Goal: Obtain resource: Download file/media

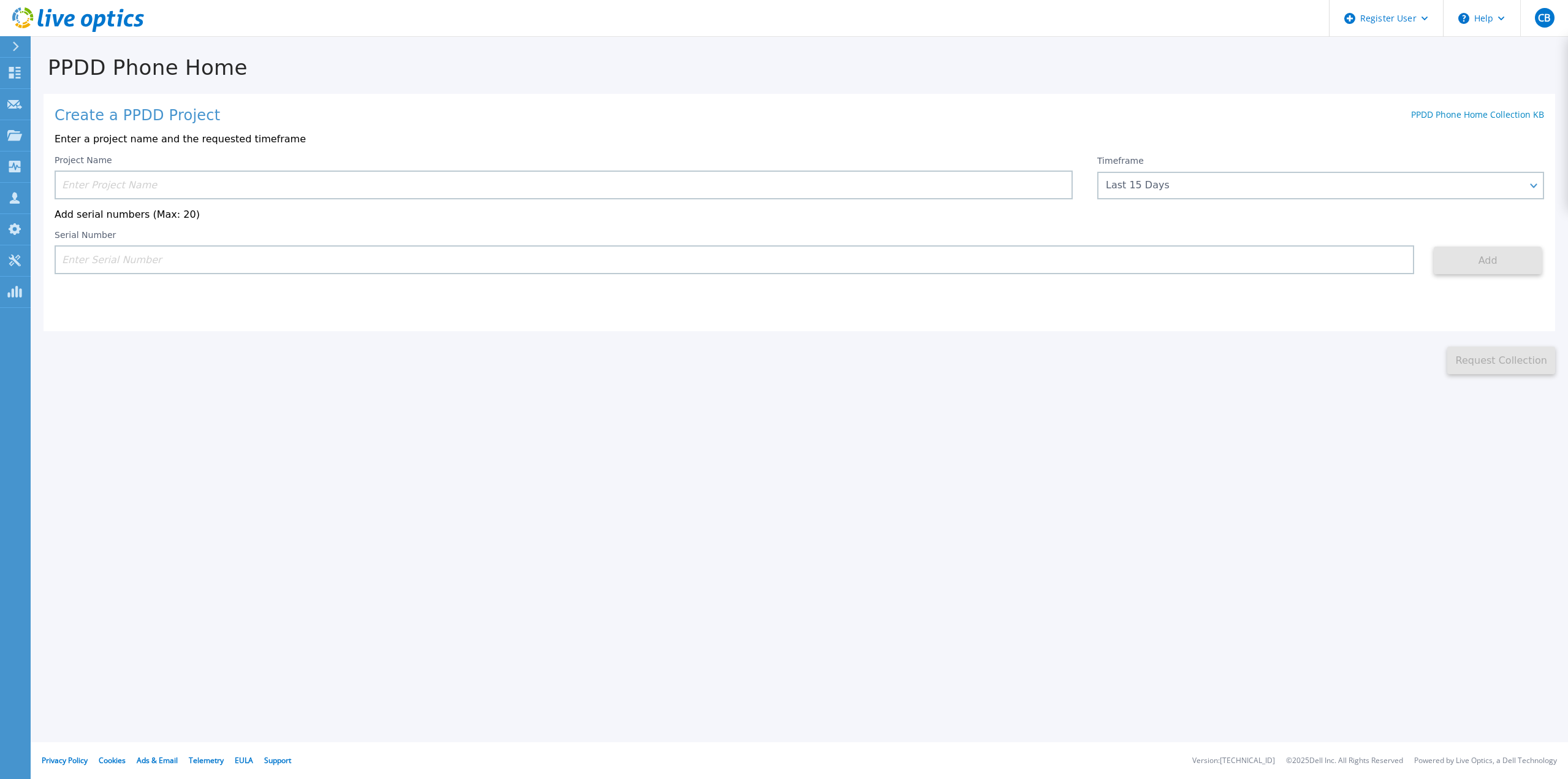
click at [100, 189] on input at bounding box center [563, 185] width 1018 height 29
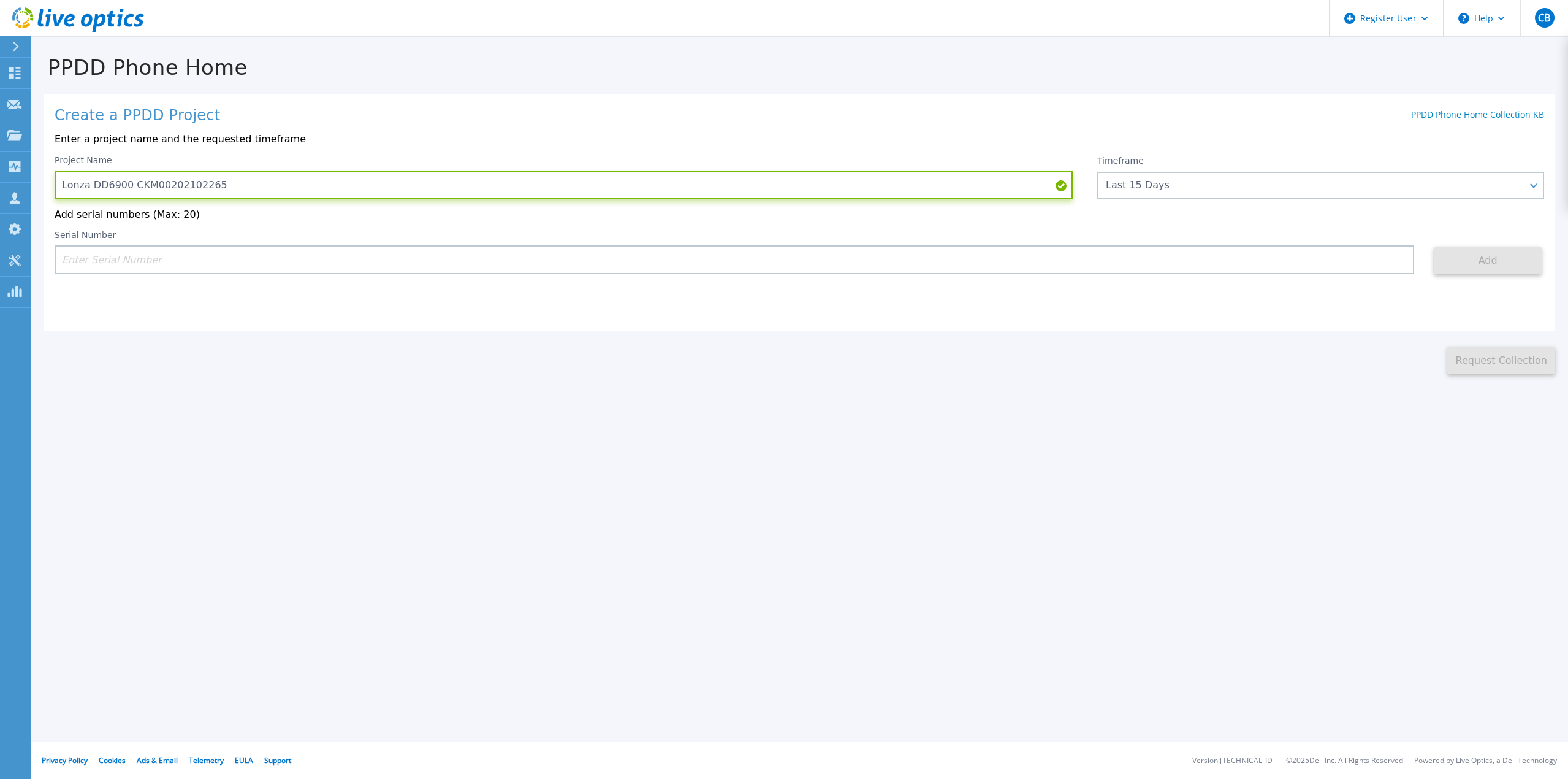
click at [161, 189] on input "Lonza DD6900 CKM00202102265" at bounding box center [563, 185] width 1018 height 29
type input "Lonza DD6900 CKM00202102265"
click at [169, 264] on input at bounding box center [734, 260] width 1360 height 29
paste input "CKM00202102265"
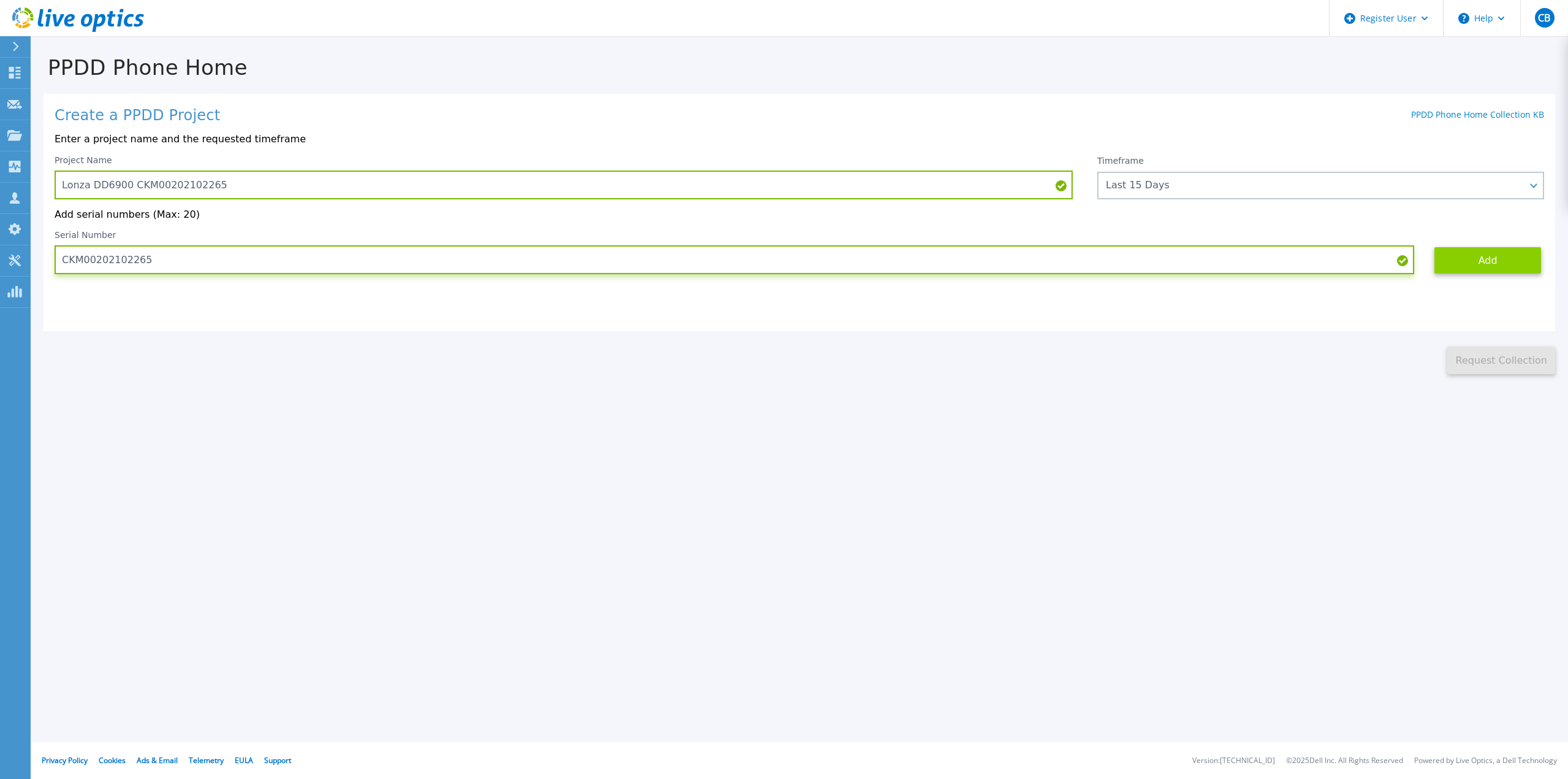
type input "CKM00202102265"
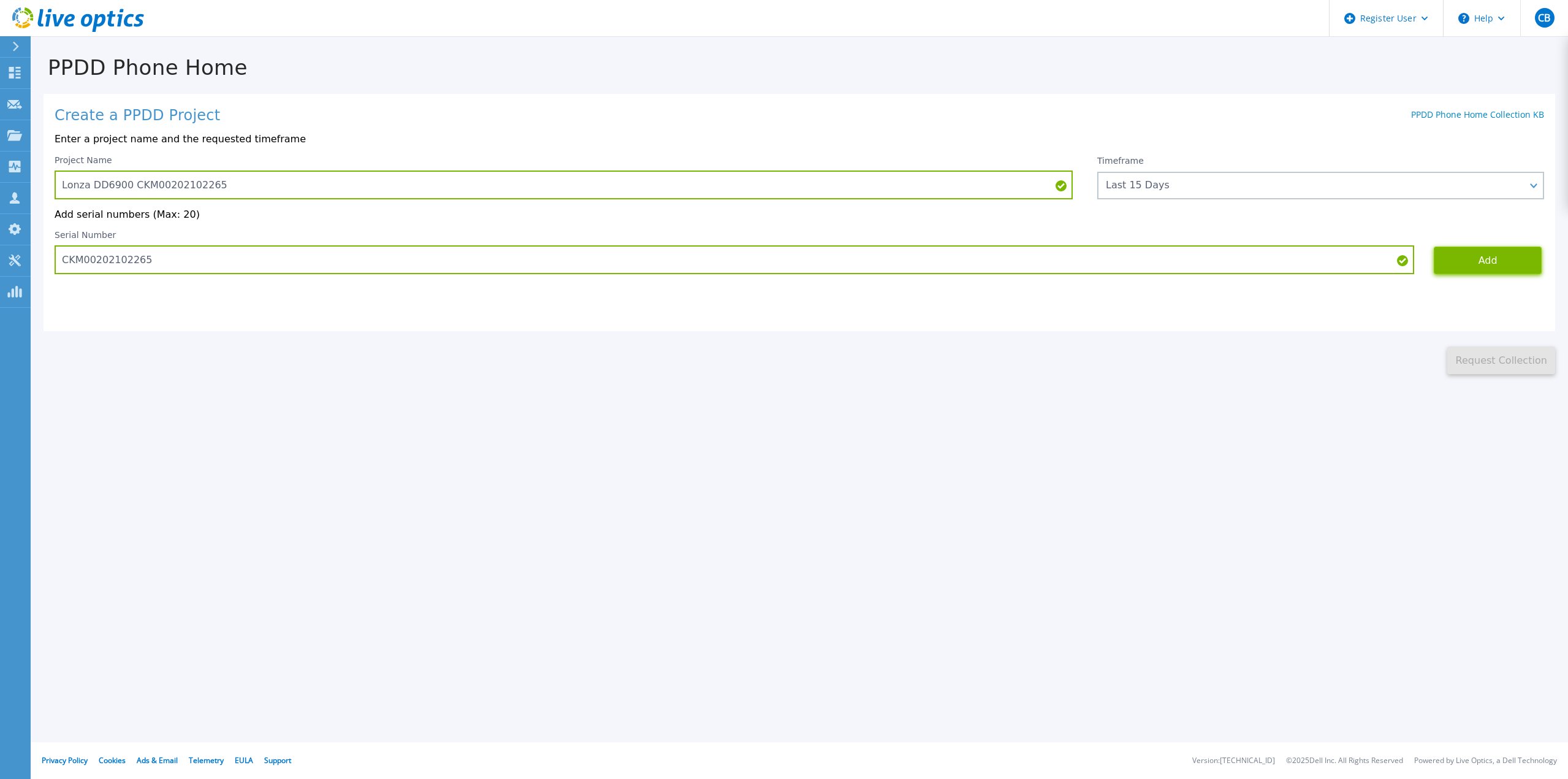
click at [1478, 268] on button "Add" at bounding box center [1488, 260] width 108 height 27
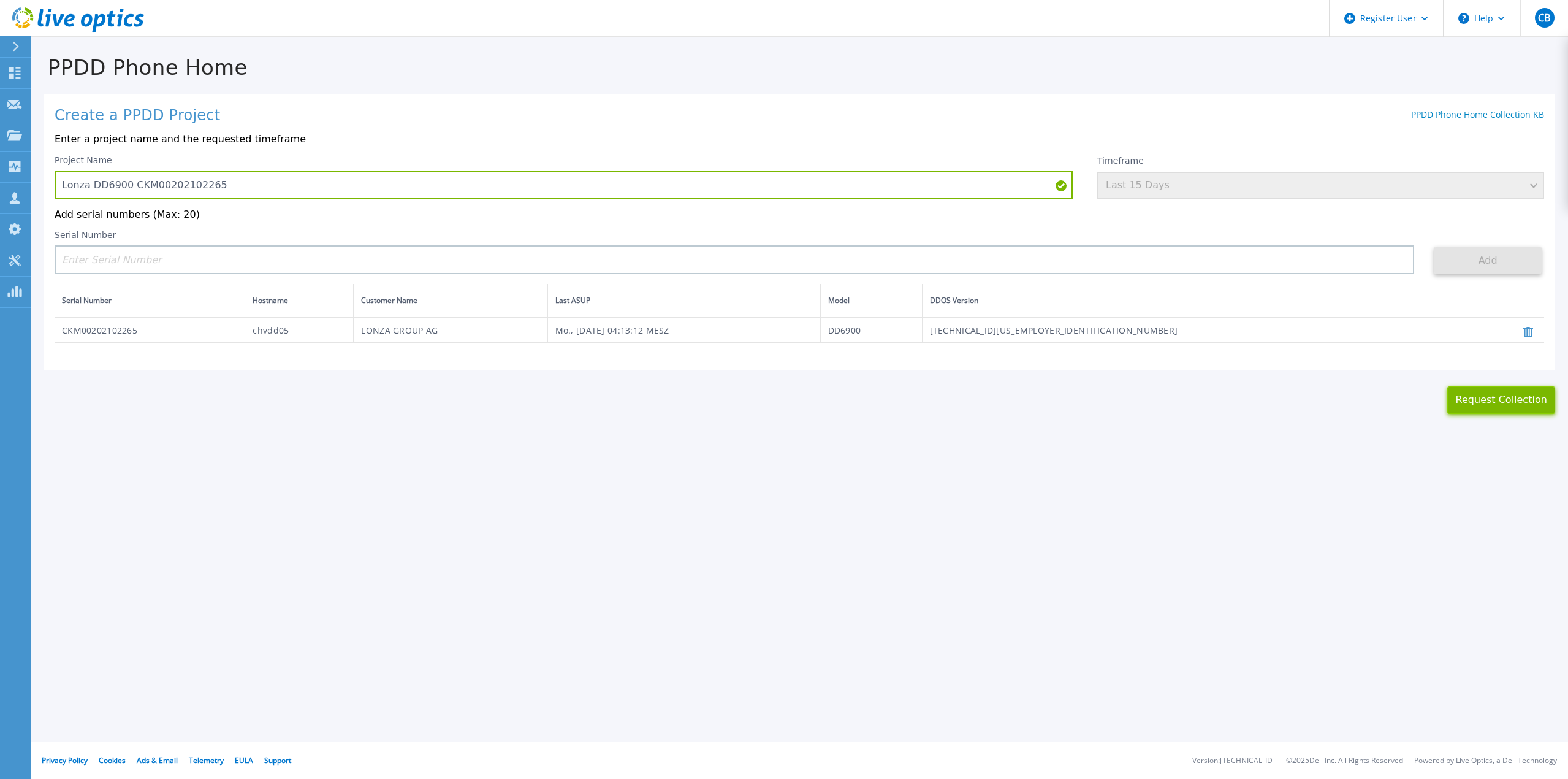
click at [1513, 405] on button "Request Collection" at bounding box center [1501, 400] width 108 height 27
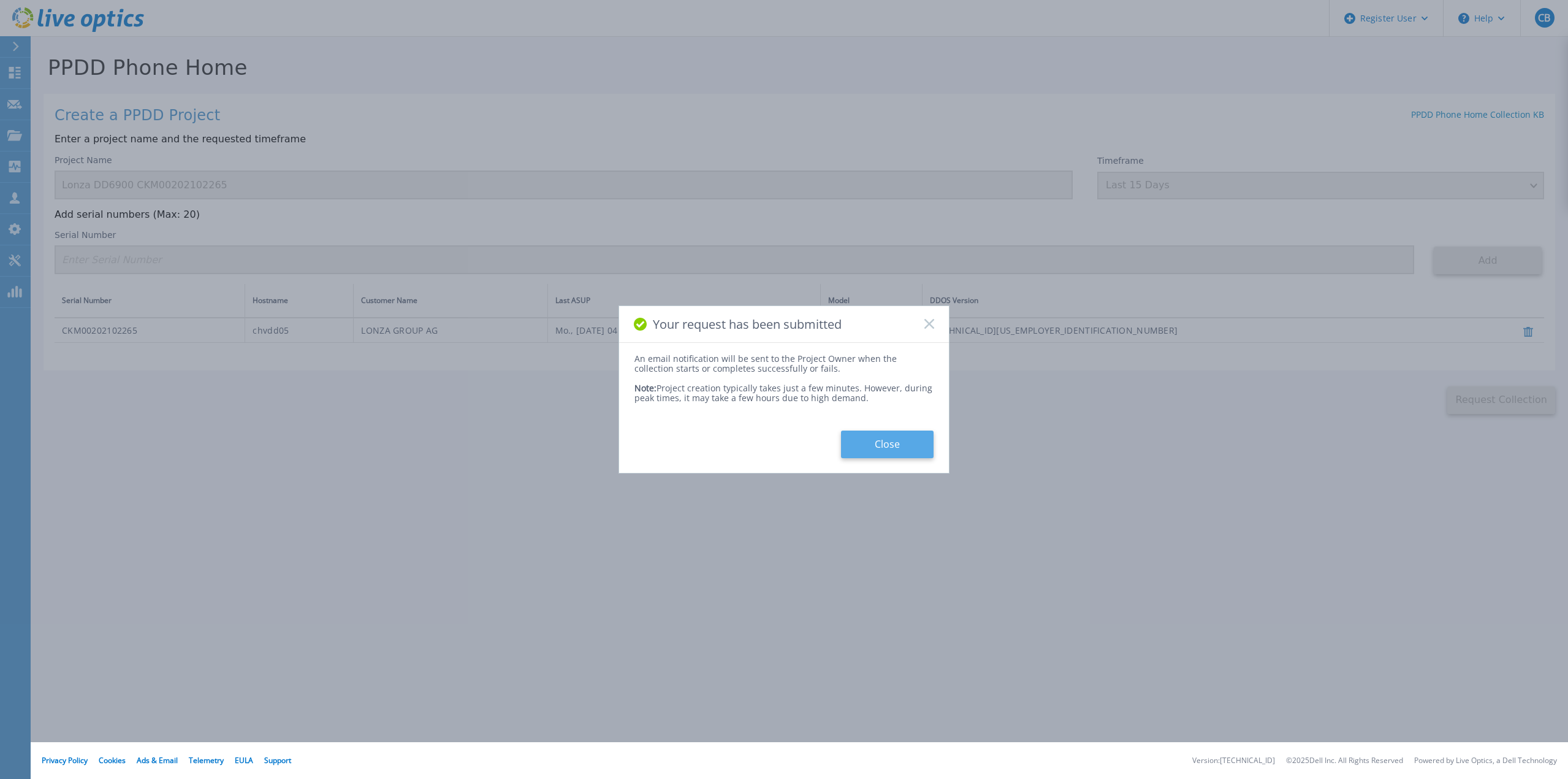
click at [877, 451] on button "Close" at bounding box center [887, 444] width 92 height 27
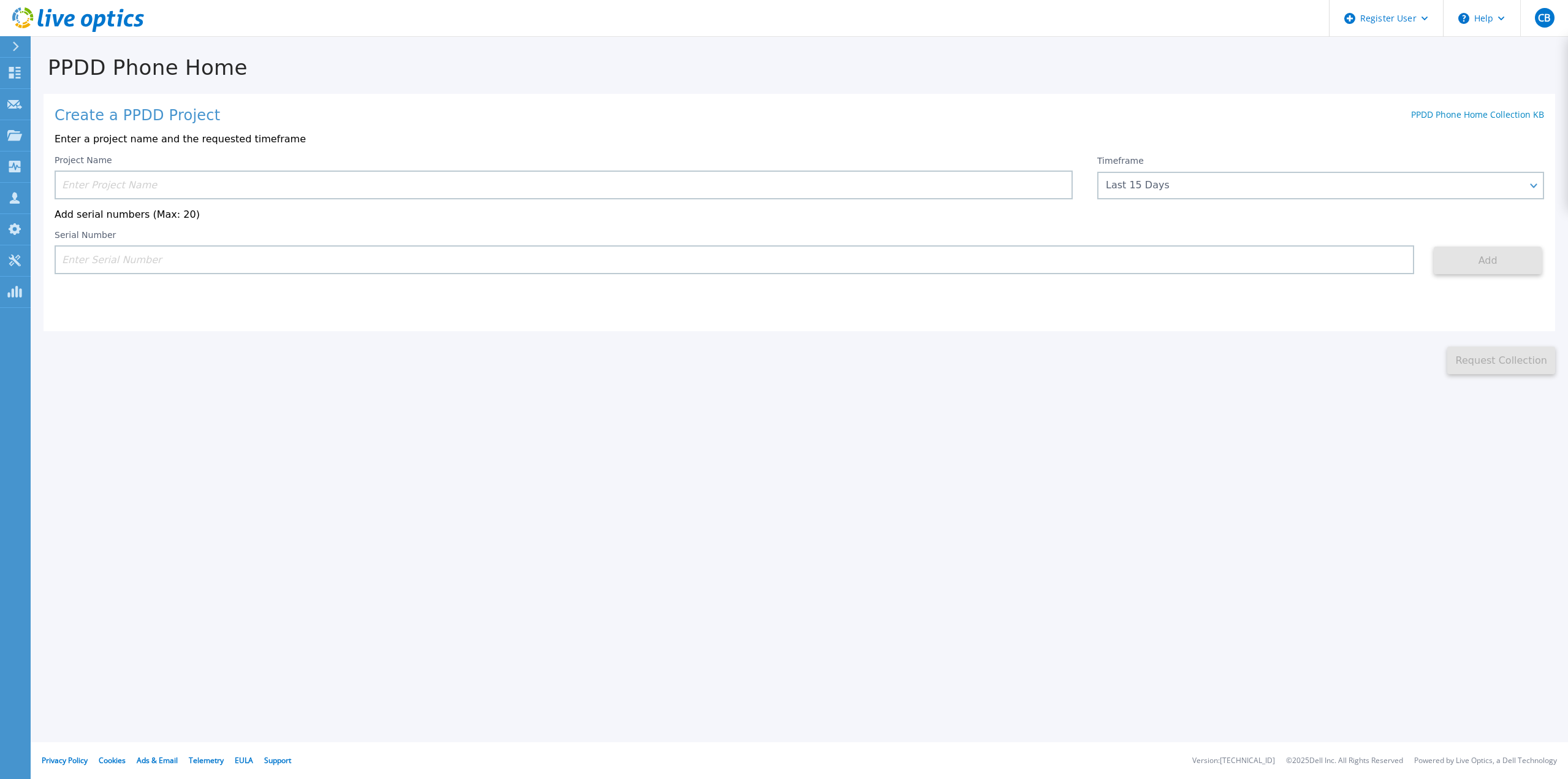
click at [71, 20] on icon at bounding box center [69, 21] width 11 height 13
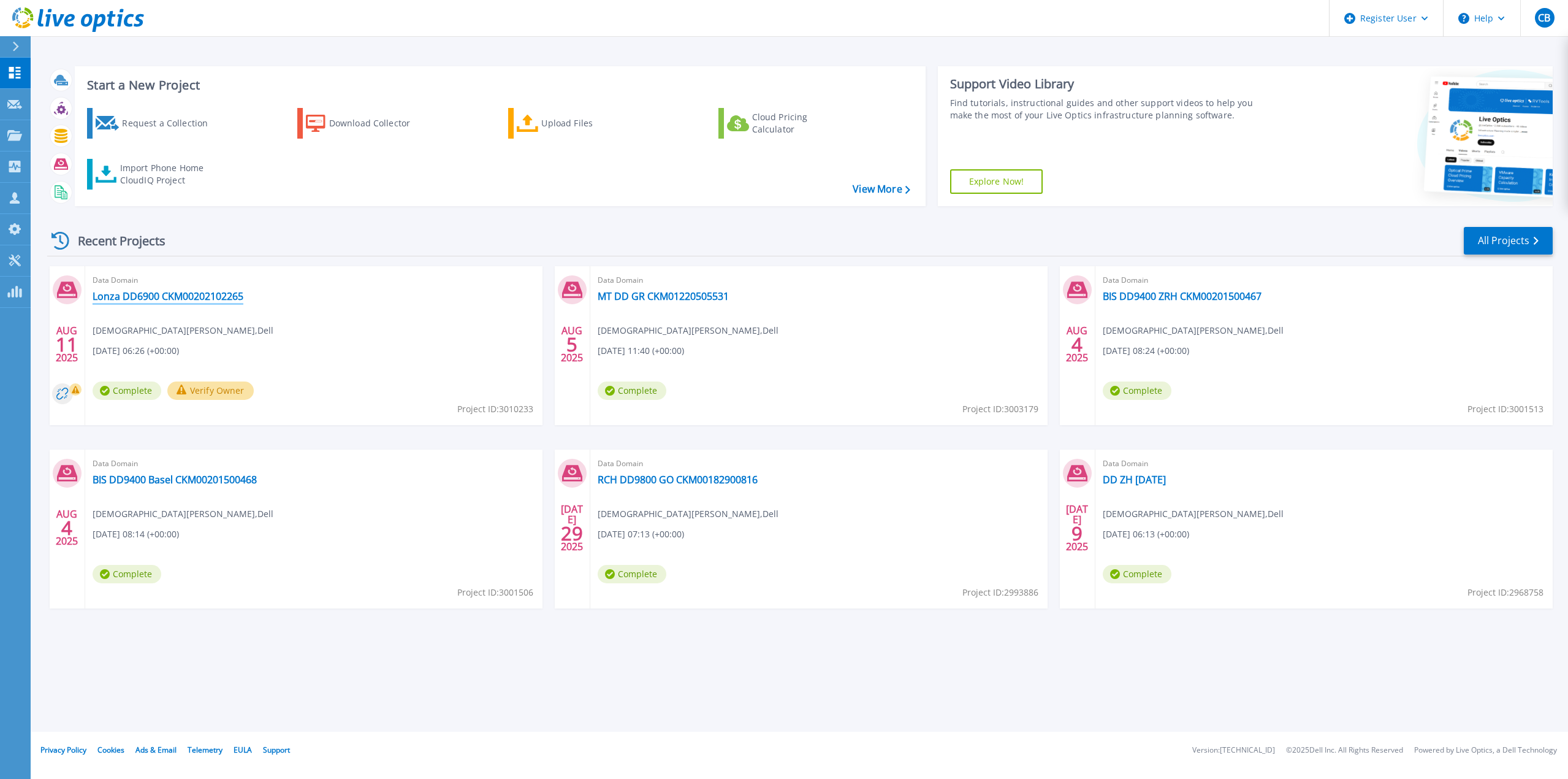
click at [207, 299] on link "Lonza DD6900 CKM00202102265" at bounding box center [168, 296] width 151 height 12
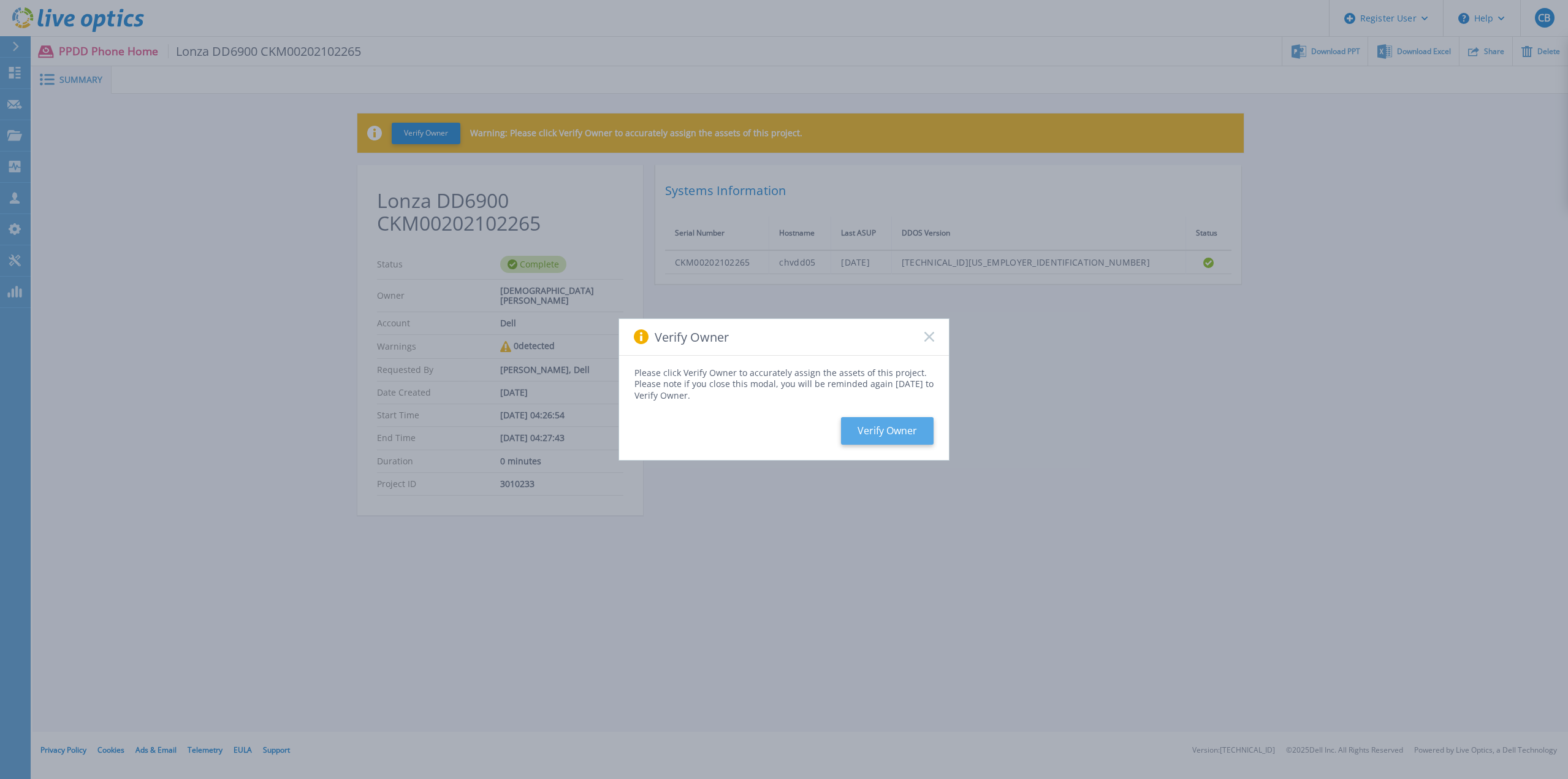
click at [865, 424] on button "Verify Owner" at bounding box center [887, 431] width 92 height 27
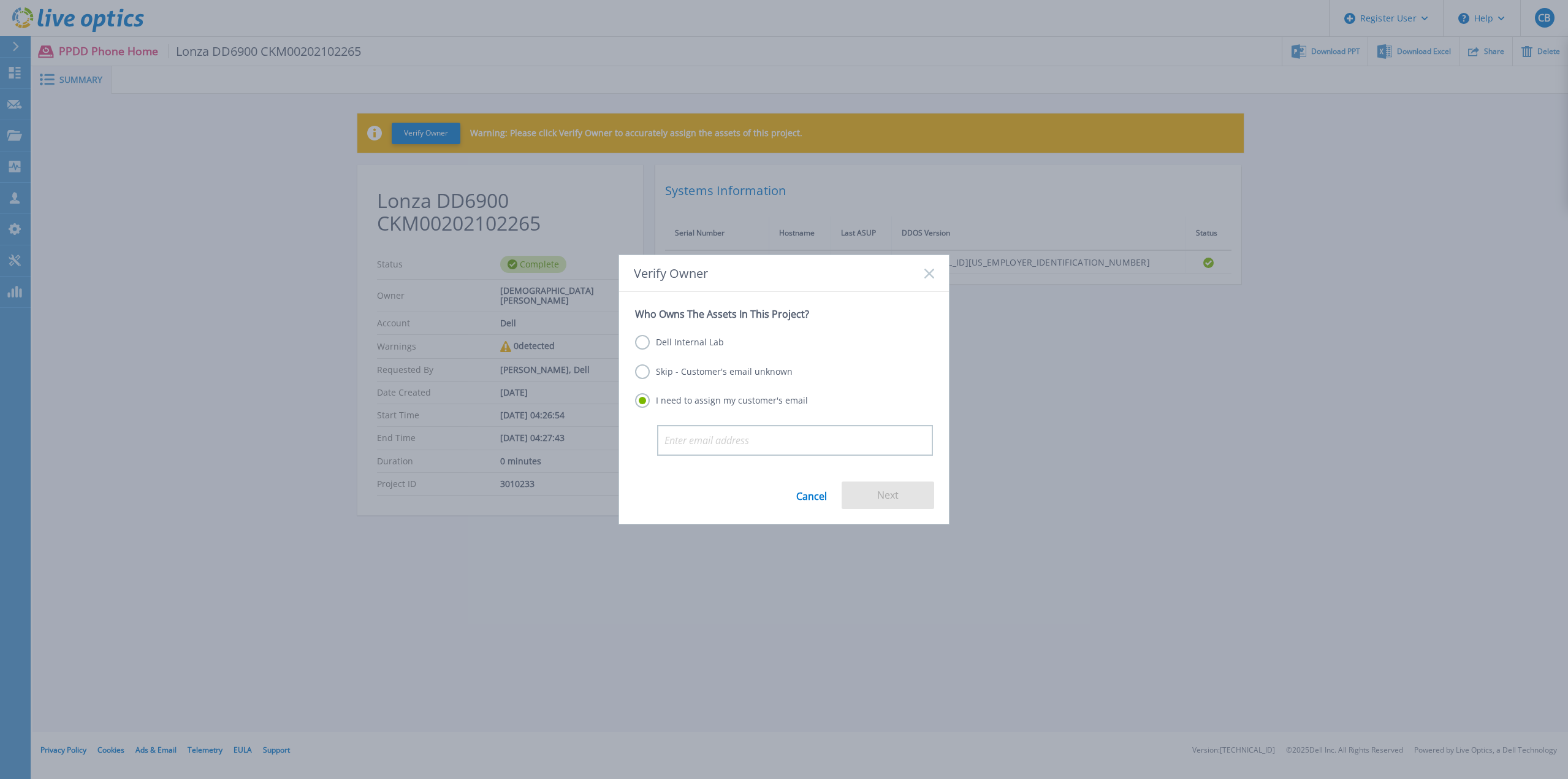
click at [678, 348] on label "Dell Internal Lab" at bounding box center [679, 342] width 89 height 15
click at [0, 0] on input "Dell Internal Lab" at bounding box center [0, 0] width 0 height 0
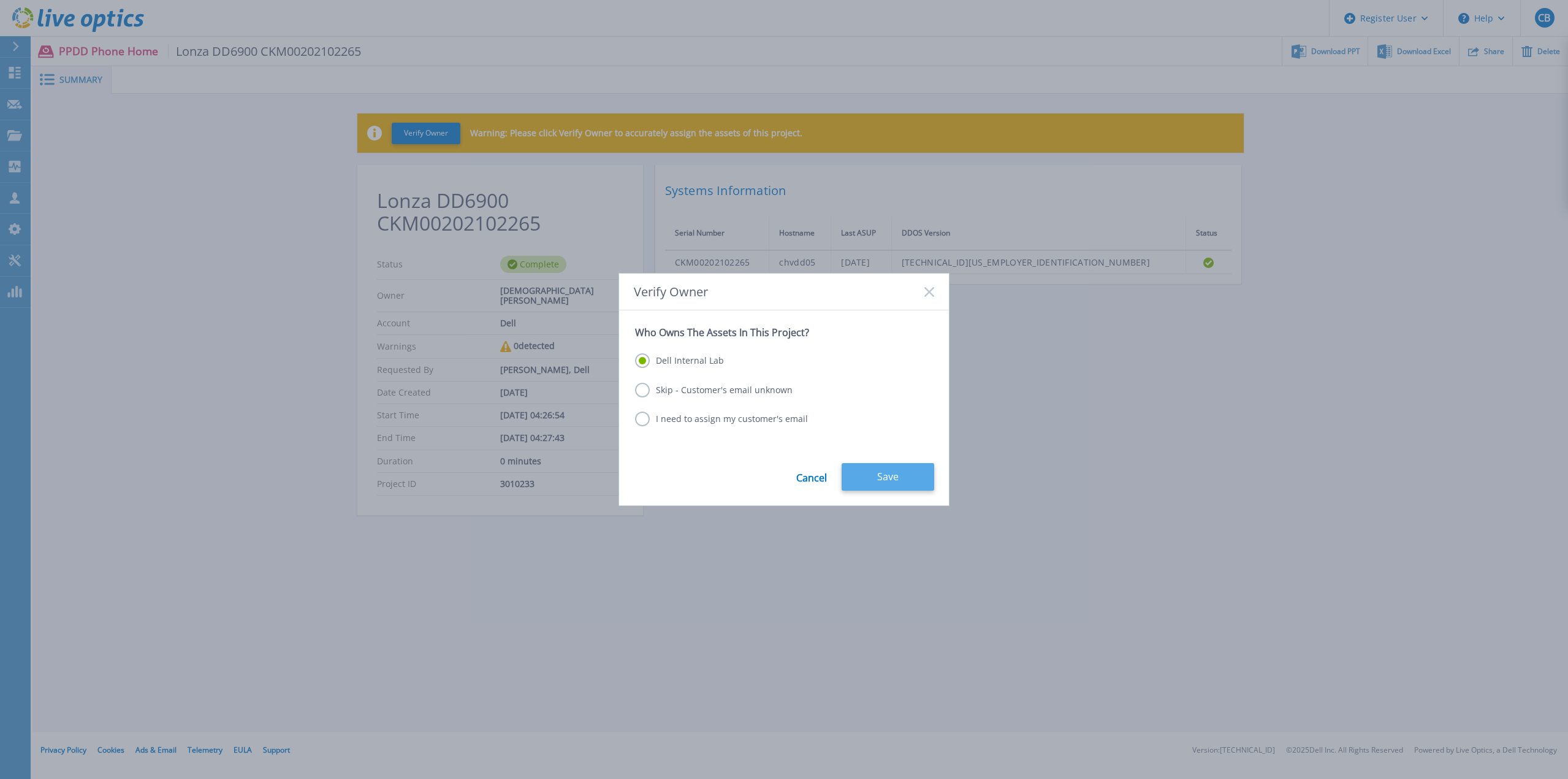
click at [888, 486] on button "Save" at bounding box center [888, 477] width 92 height 27
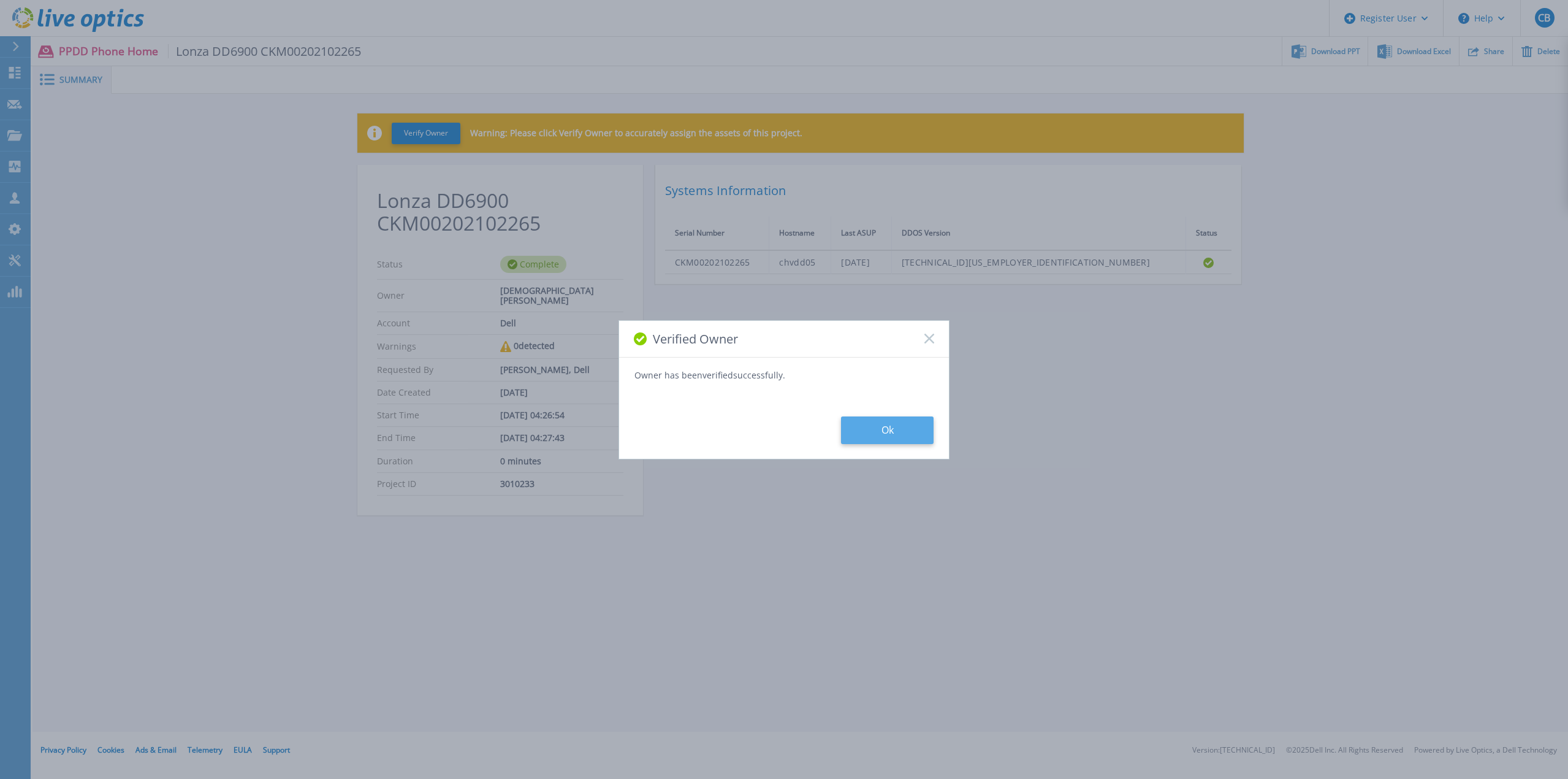
click at [888, 431] on button "Ok" at bounding box center [887, 430] width 92 height 27
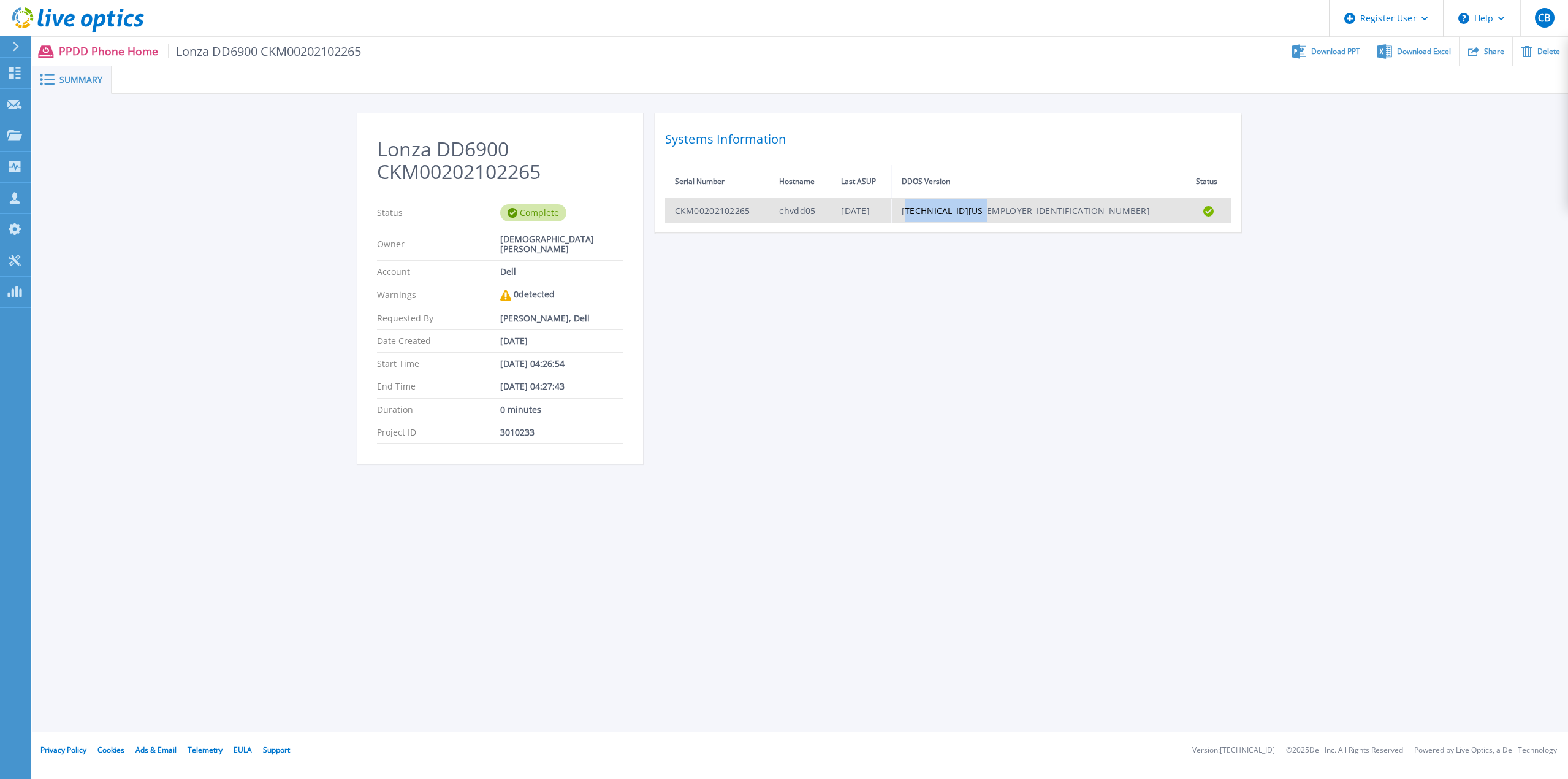
drag, startPoint x: 1146, startPoint y: 216, endPoint x: 1062, endPoint y: 213, distance: 84.1
click at [1062, 213] on td "[TECHNICAL_ID][US_EMPLOYER_IDENTIFICATION_NUMBER]" at bounding box center [1039, 210] width 295 height 24
copy td "[TECHNICAL_ID][US_EMPLOYER_IDENTIFICATION_NUMBER]"
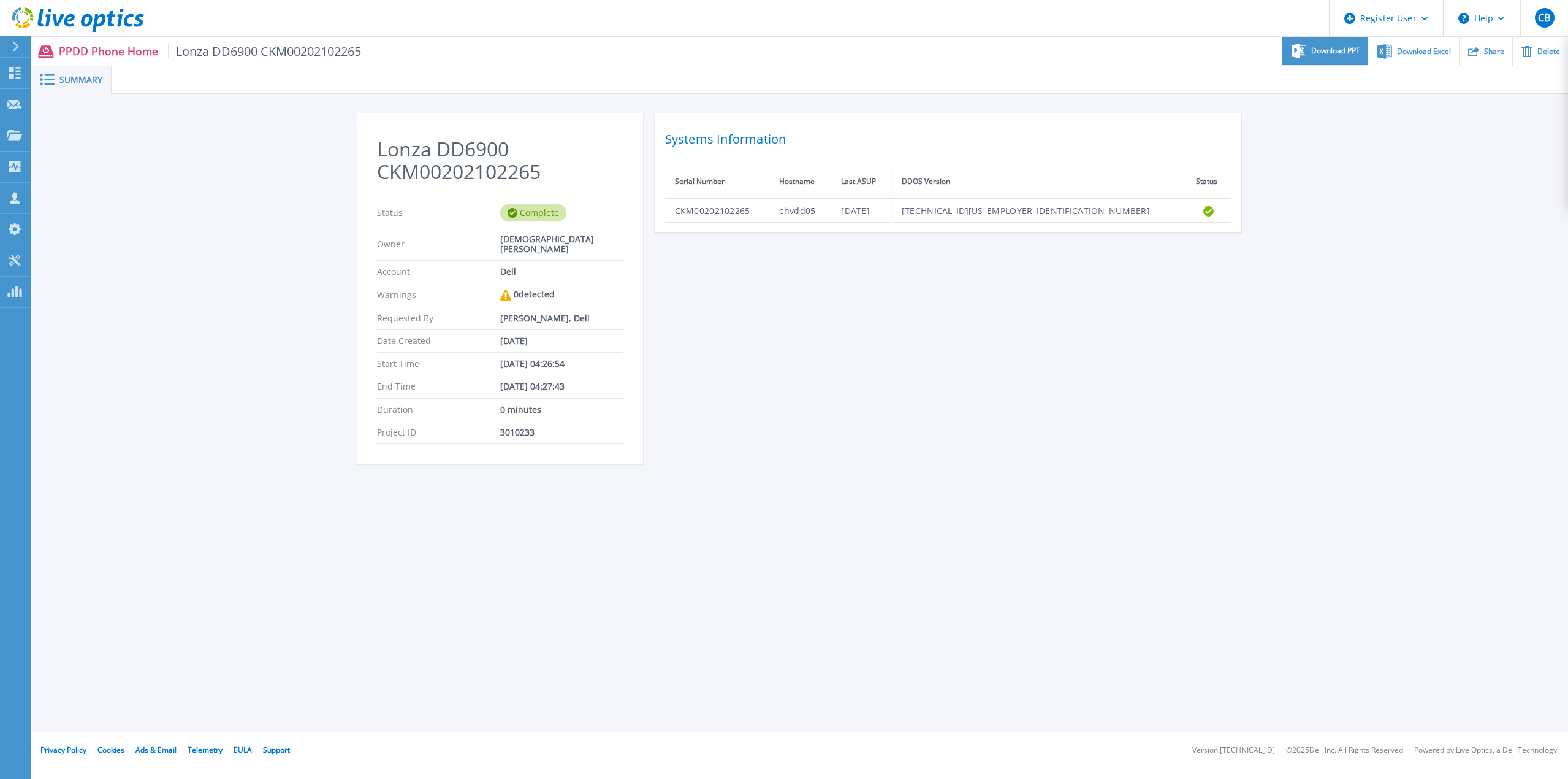
click at [1331, 59] on div "Download PPT" at bounding box center [1325, 51] width 85 height 29
click at [1418, 56] on div "Download Excel" at bounding box center [1413, 51] width 90 height 29
drag, startPoint x: 1287, startPoint y: 182, endPoint x: 1138, endPoint y: 134, distance: 156.5
click at [1287, 182] on div "Lonza DD6900 CKM00202102265 Status Complete Owner Christian Beyeler Account Del…" at bounding box center [800, 295] width 1536 height 403
